Goal: Navigation & Orientation: Find specific page/section

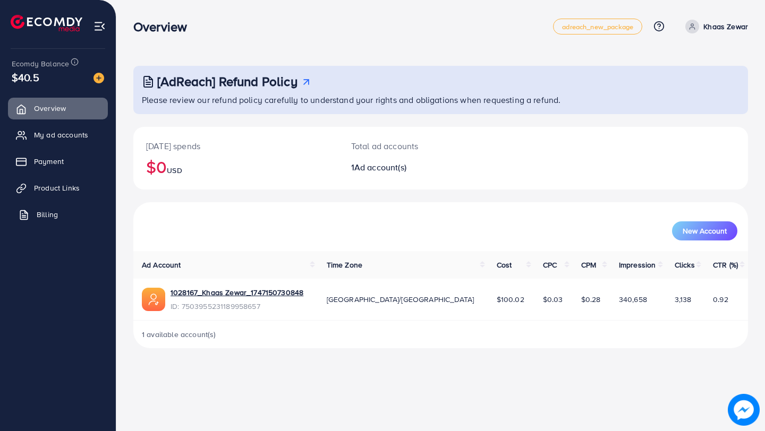
click at [71, 208] on link "Billing" at bounding box center [58, 214] width 100 height 21
click at [51, 194] on link "Product Links" at bounding box center [58, 187] width 100 height 21
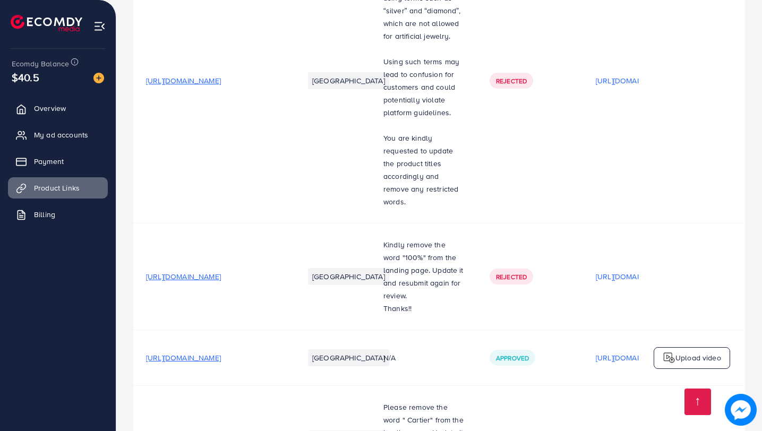
scroll to position [777, 0]
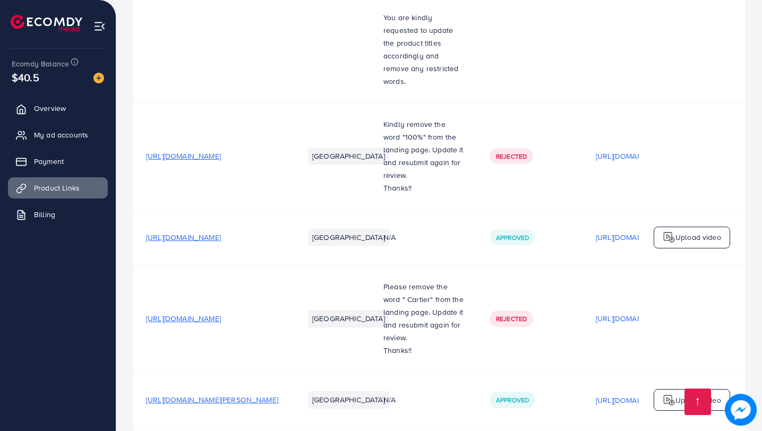
click at [244, 394] on span "https://khaaszewar.shop/products/milas-rowena-snake-bracelet-combo-1" at bounding box center [212, 399] width 132 height 11
